Goal: Task Accomplishment & Management: Manage account settings

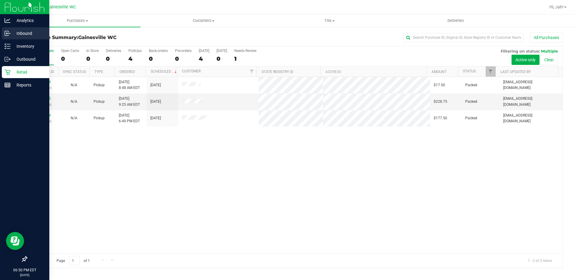
click at [7, 40] on link "Inbound" at bounding box center [24, 33] width 49 height 13
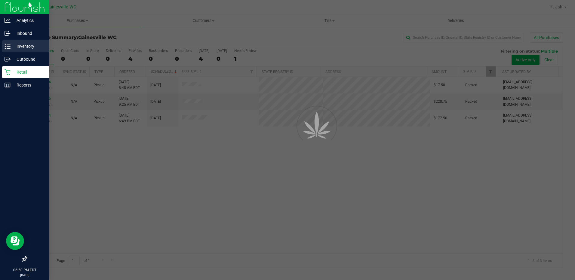
click at [8, 42] on div "Inventory" at bounding box center [25, 46] width 47 height 12
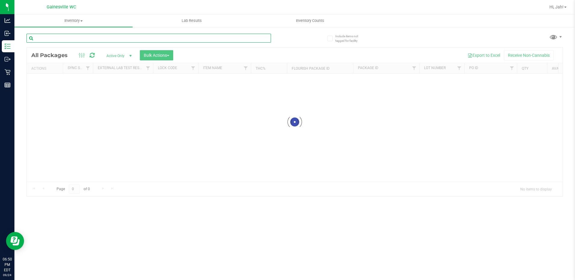
click at [76, 34] on input "text" at bounding box center [148, 38] width 244 height 9
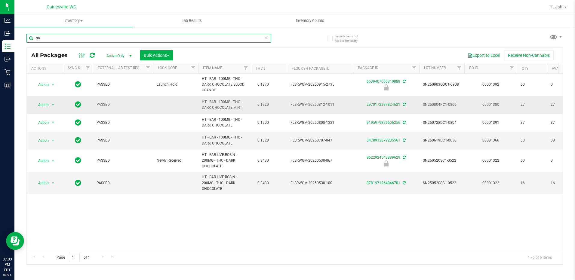
type input "d"
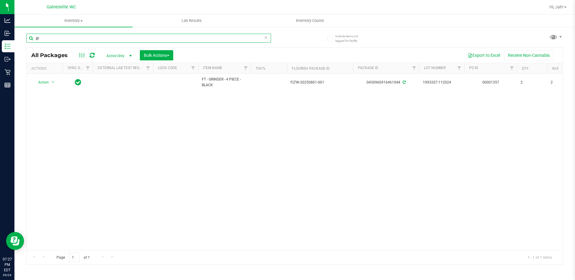
type input "g"
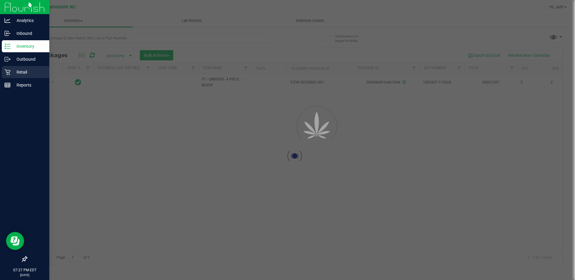
click at [25, 69] on p "Retail" at bounding box center [29, 72] width 36 height 7
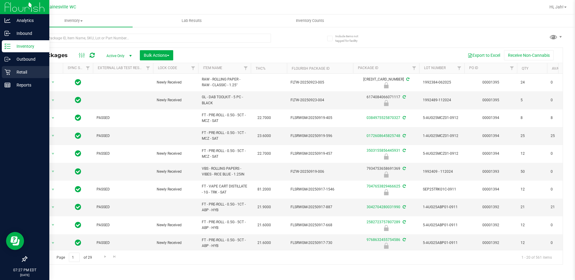
click at [12, 73] on p "Retail" at bounding box center [29, 72] width 36 height 7
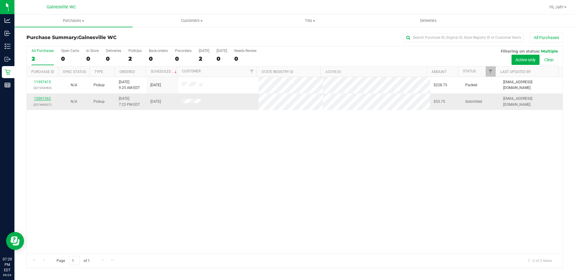
click at [47, 96] on link "12001262" at bounding box center [42, 98] width 17 height 4
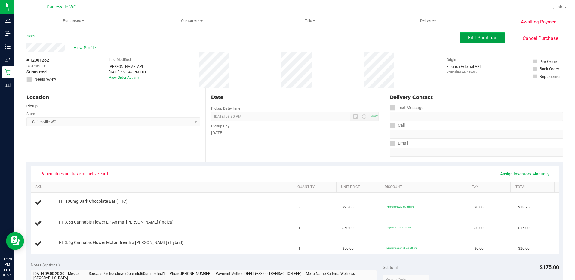
click at [462, 38] on button "Edit Purchase" at bounding box center [481, 37] width 45 height 11
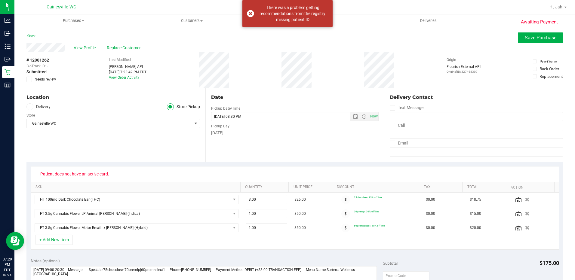
click at [116, 46] on span "Replace Customer" at bounding box center [125, 48] width 36 height 6
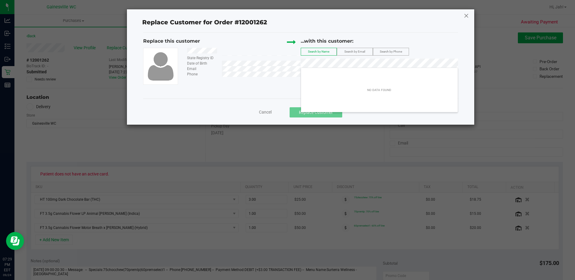
click at [465, 14] on icon at bounding box center [465, 16] width 5 height 10
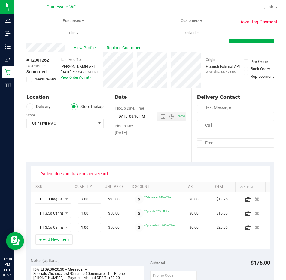
click at [81, 46] on span "View Profile" at bounding box center [86, 48] width 24 height 6
